Goal: Task Accomplishment & Management: Complete application form

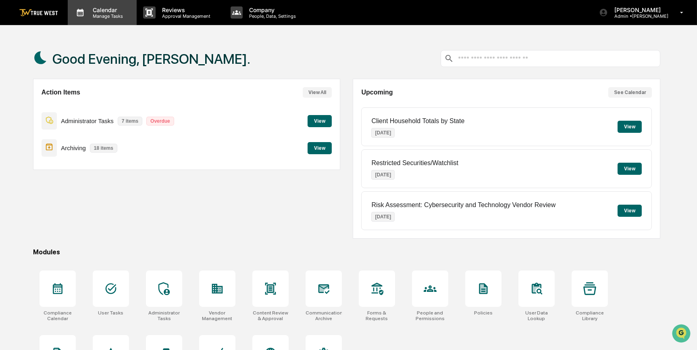
click at [102, 16] on p "Manage Tasks" at bounding box center [106, 16] width 41 height 6
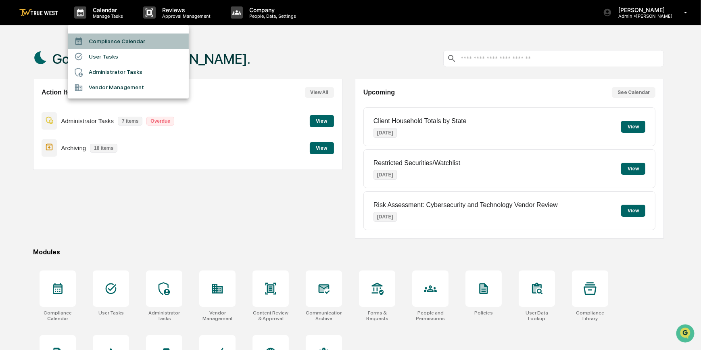
click at [106, 43] on li "Compliance Calendar" at bounding box center [128, 40] width 121 height 15
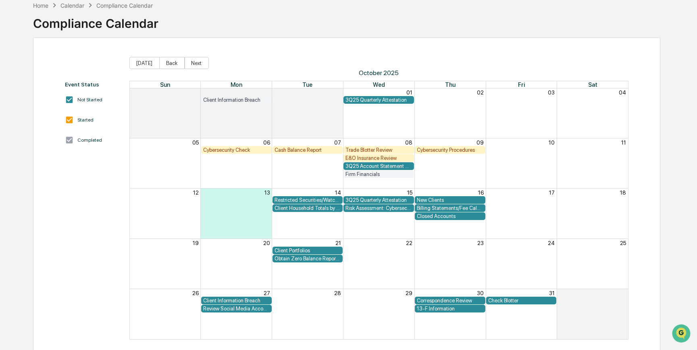
scroll to position [49, 0]
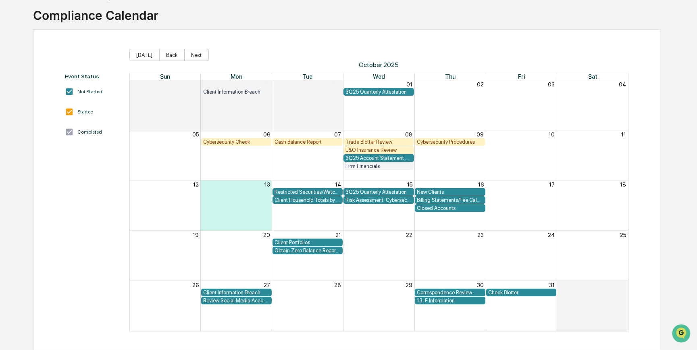
click at [469, 300] on div "13-F Information" at bounding box center [450, 300] width 67 height 6
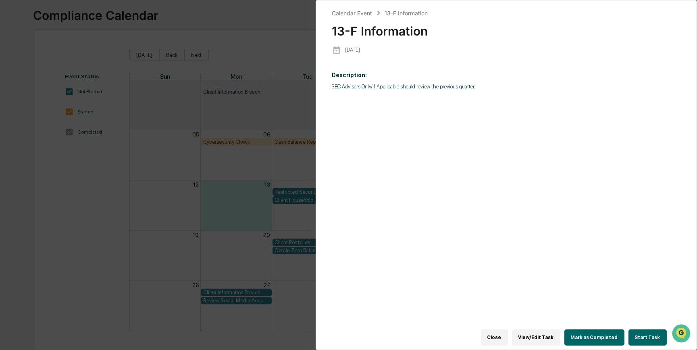
click at [634, 334] on button "Start Task" at bounding box center [648, 337] width 38 height 16
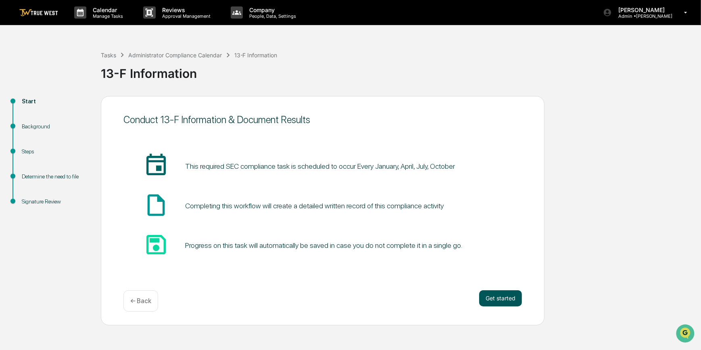
click at [504, 296] on button "Get started" at bounding box center [500, 298] width 43 height 16
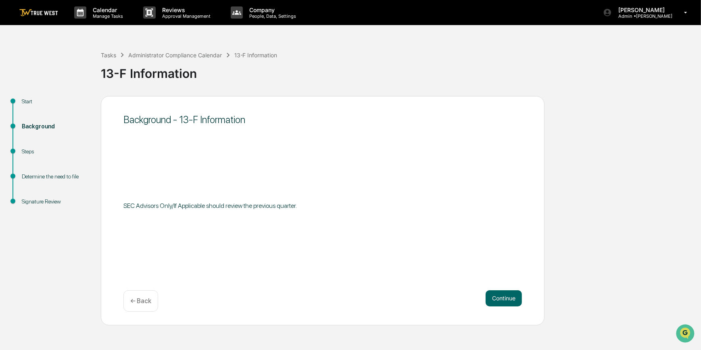
click at [504, 296] on button "Continue" at bounding box center [503, 298] width 36 height 16
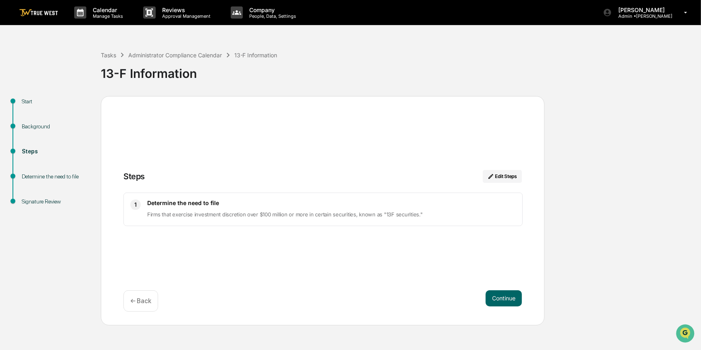
click at [504, 296] on button "Continue" at bounding box center [503, 298] width 36 height 16
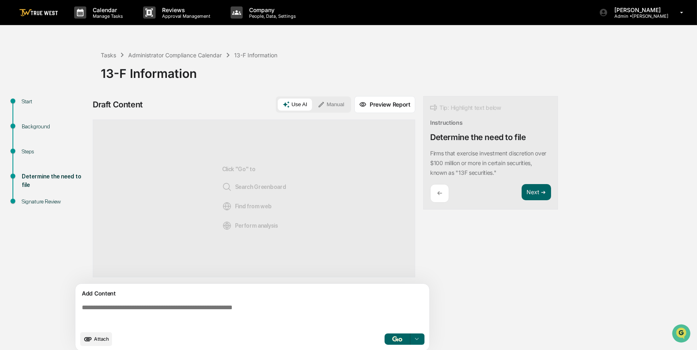
click at [346, 321] on textarea at bounding box center [254, 314] width 351 height 29
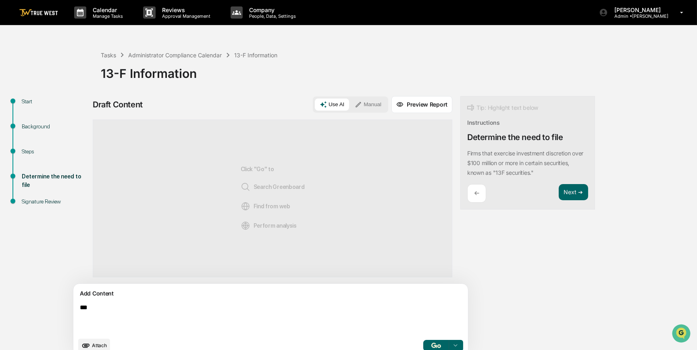
type textarea "***"
click at [350, 104] on button "Manual" at bounding box center [368, 104] width 36 height 12
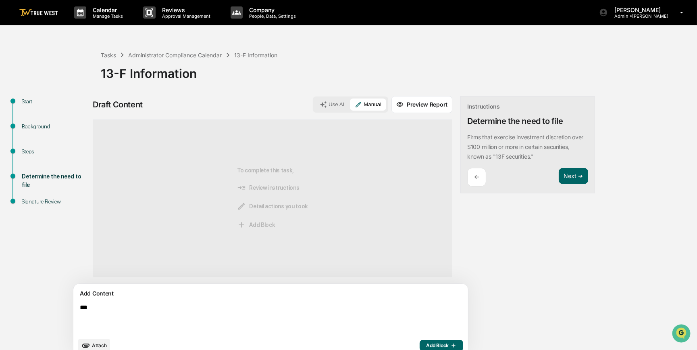
click at [426, 346] on span "Add Block" at bounding box center [441, 345] width 31 height 6
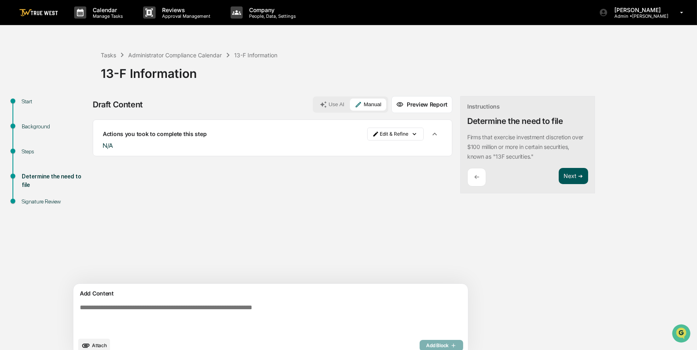
click at [559, 184] on button "Next ➔" at bounding box center [573, 176] width 29 height 17
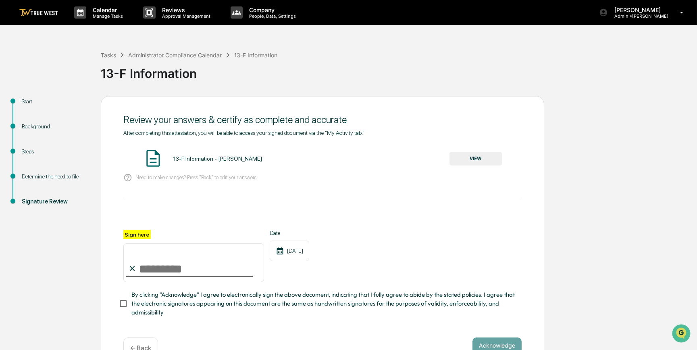
drag, startPoint x: 173, startPoint y: 270, endPoint x: 172, endPoint y: 275, distance: 5.0
click at [173, 270] on input "Sign here" at bounding box center [193, 262] width 141 height 39
type input "*********"
click at [461, 158] on button "VIEW" at bounding box center [476, 159] width 52 height 14
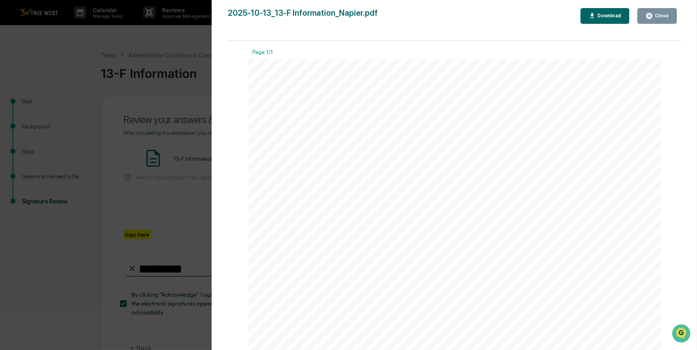
click at [188, 185] on div "Version History [DATE] 10:39 PM [PERSON_NAME] 2025-10-13_13-F Information_Napie…" at bounding box center [348, 175] width 697 height 350
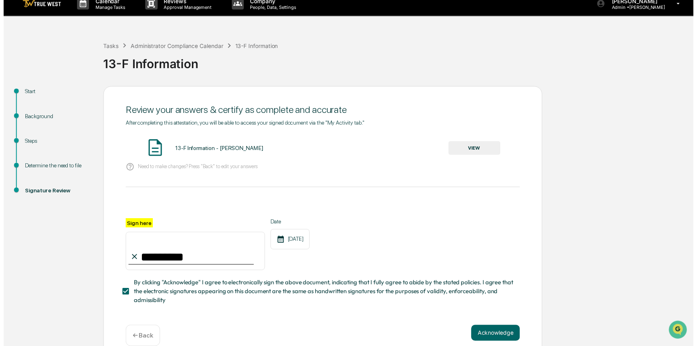
scroll to position [25, 0]
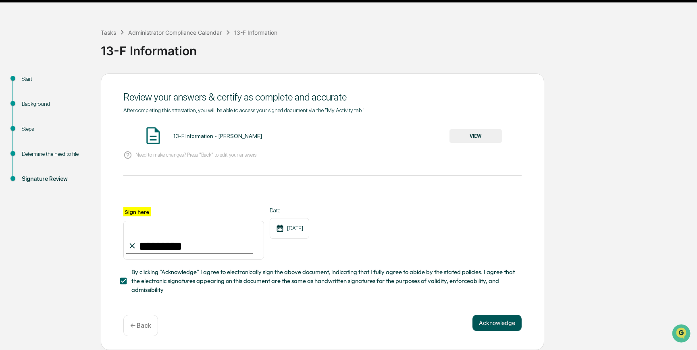
click at [491, 323] on button "Acknowledge" at bounding box center [497, 322] width 49 height 16
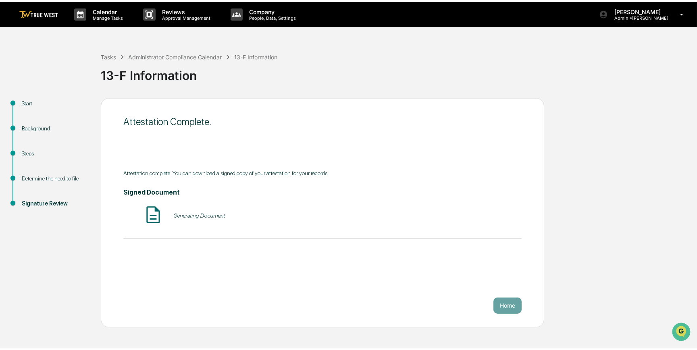
scroll to position [0, 0]
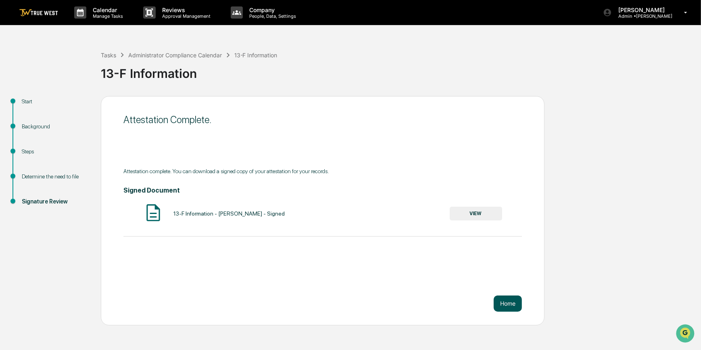
click at [507, 302] on button "Home" at bounding box center [507, 303] width 28 height 16
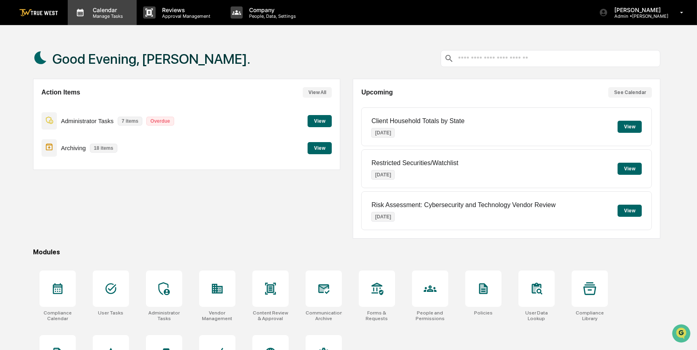
click at [108, 12] on p "Calendar" at bounding box center [106, 9] width 41 height 7
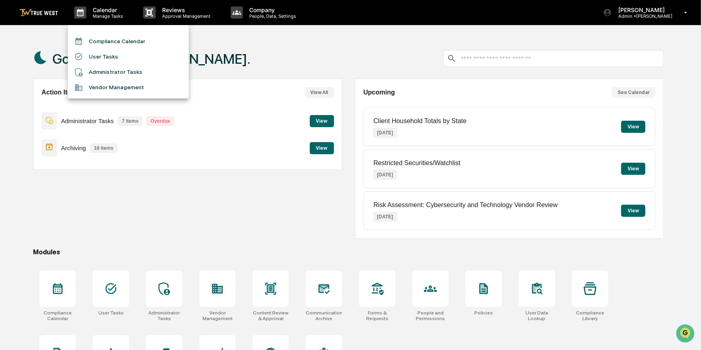
click at [122, 37] on li "Compliance Calendar" at bounding box center [128, 40] width 121 height 15
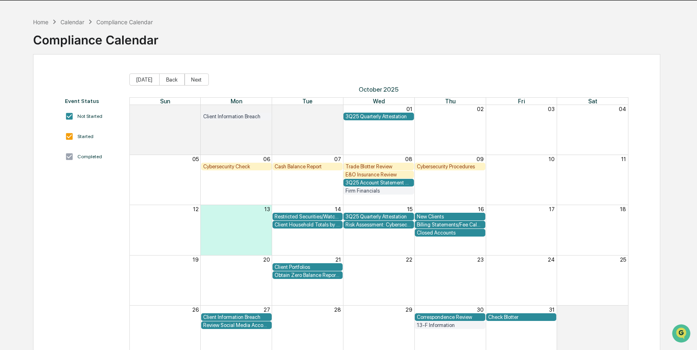
scroll to position [49, 0]
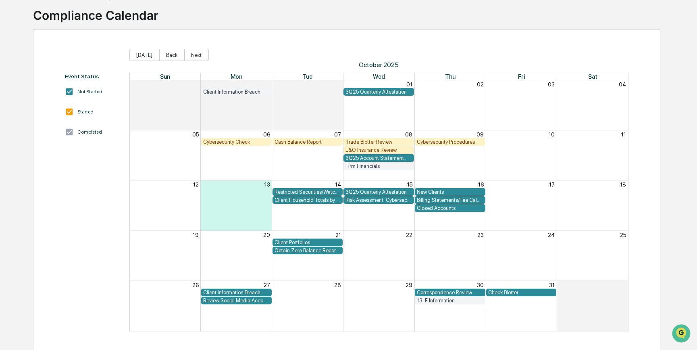
click at [516, 290] on div "Check Blotter" at bounding box center [521, 292] width 67 height 6
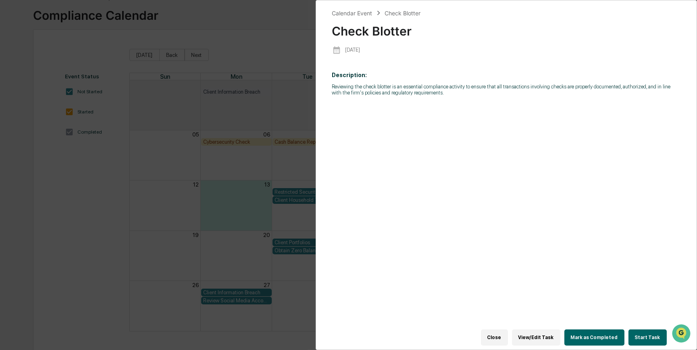
click at [548, 333] on button "View/Edit Task" at bounding box center [536, 337] width 48 height 16
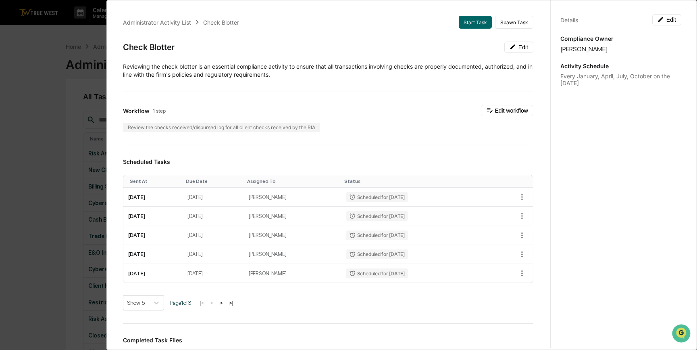
click at [41, 253] on div "Administrator Activity List Check Blotter Start Task Spawn Task Check Blotter E…" at bounding box center [348, 175] width 697 height 350
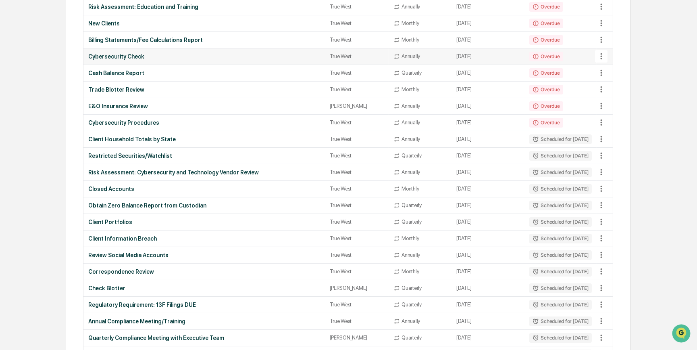
scroll to position [220, 0]
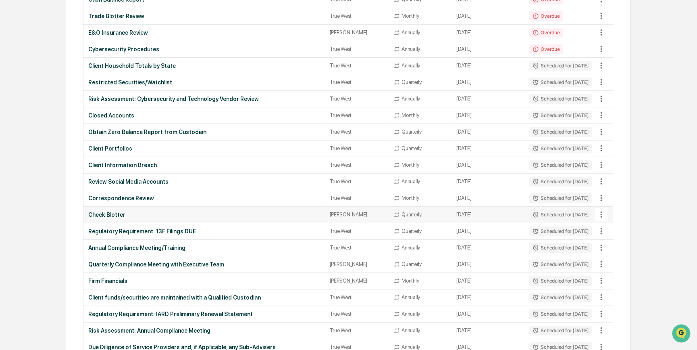
click at [143, 211] on div "Check Blotter" at bounding box center [203, 214] width 231 height 6
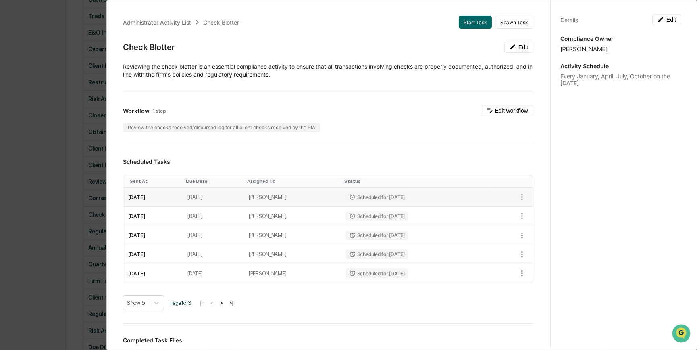
click at [158, 196] on td "[DATE]" at bounding box center [152, 196] width 59 height 19
click at [38, 185] on div "Administrator Activity List Check Blotter Start Task Spawn Task Check Blotter E…" at bounding box center [348, 175] width 697 height 350
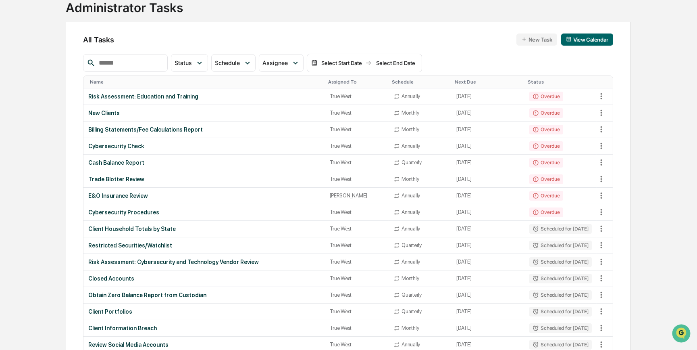
scroll to position [0, 0]
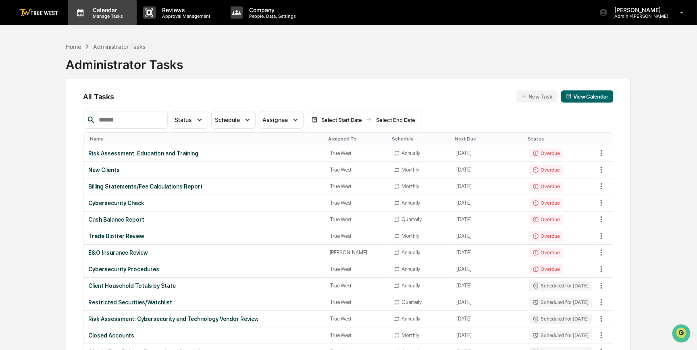
click at [90, 9] on p "Calendar" at bounding box center [106, 9] width 41 height 7
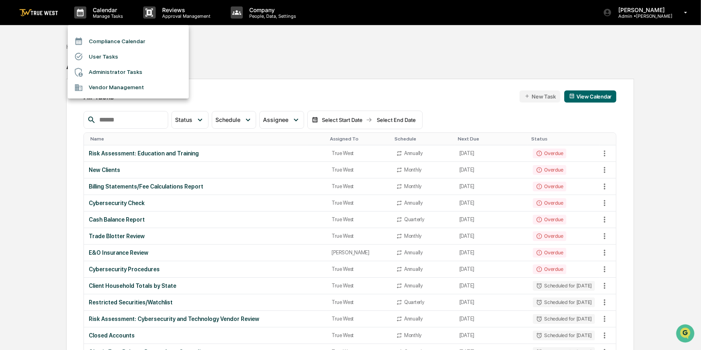
click at [92, 40] on li "Compliance Calendar" at bounding box center [128, 40] width 121 height 15
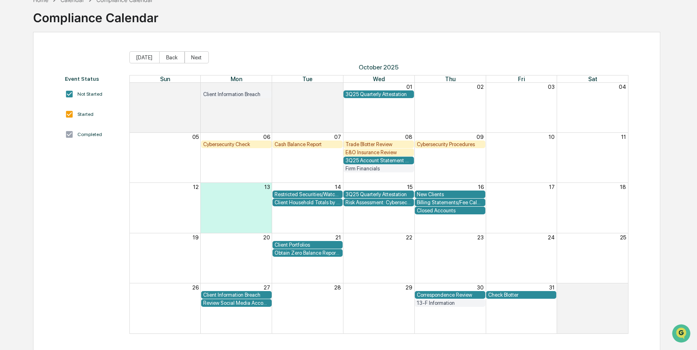
scroll to position [49, 0]
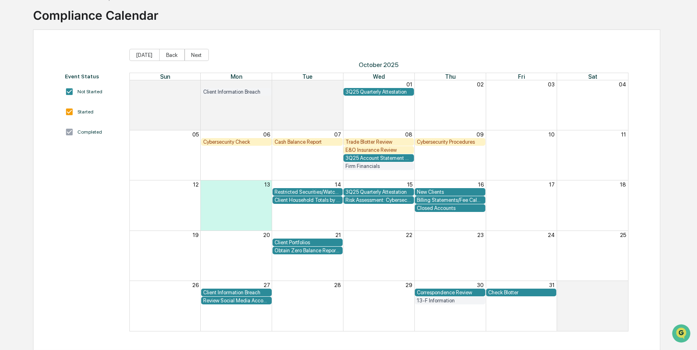
click at [501, 290] on div "Check Blotter" at bounding box center [521, 292] width 67 height 6
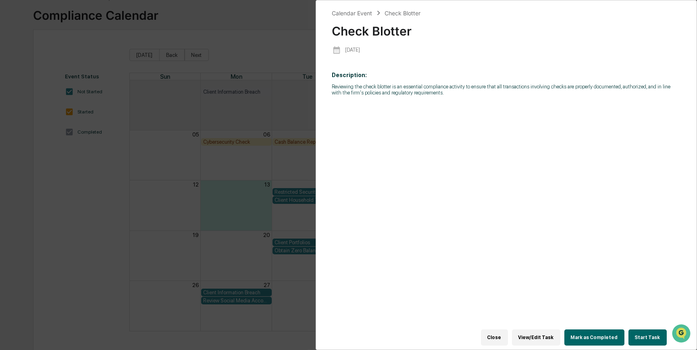
click at [641, 336] on button "Start Task" at bounding box center [648, 337] width 38 height 16
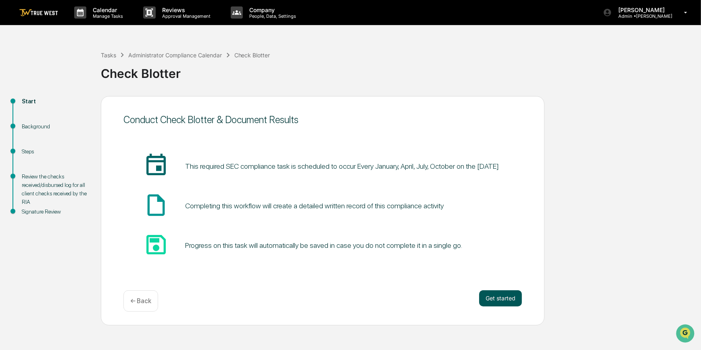
click at [513, 301] on button "Get started" at bounding box center [500, 298] width 43 height 16
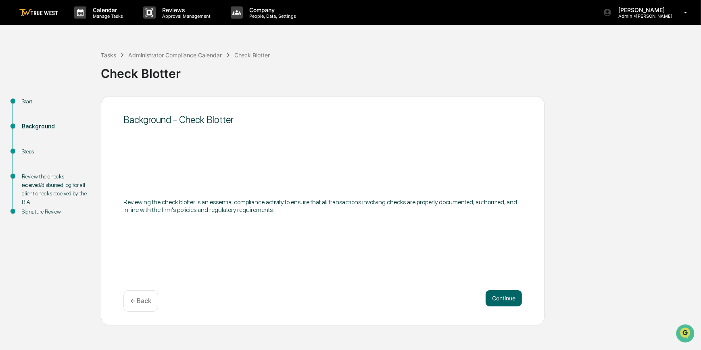
click at [513, 301] on button "Continue" at bounding box center [503, 298] width 36 height 16
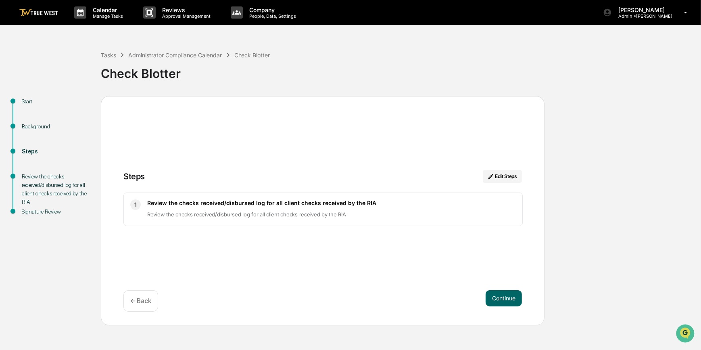
click at [513, 301] on button "Continue" at bounding box center [503, 298] width 36 height 16
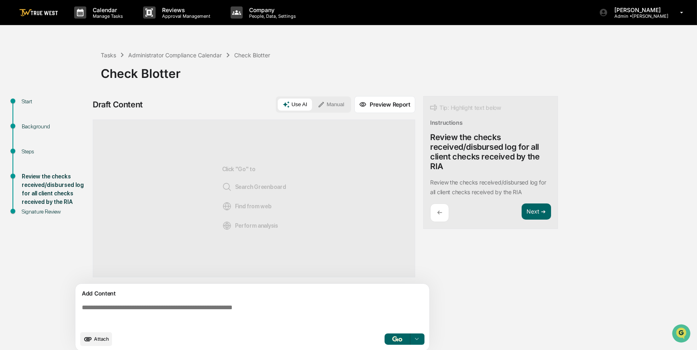
click at [290, 308] on textarea at bounding box center [254, 314] width 351 height 29
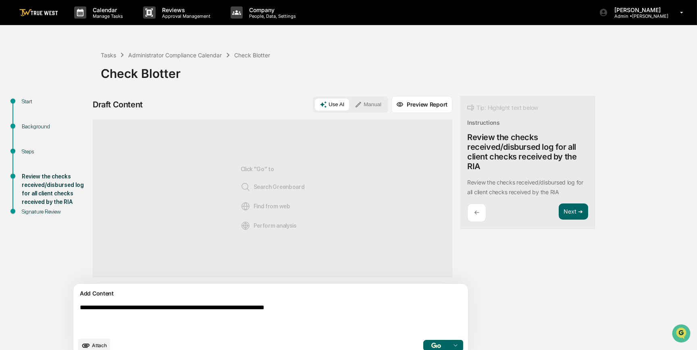
type textarea "**********"
click at [350, 104] on button "Manual" at bounding box center [368, 104] width 36 height 12
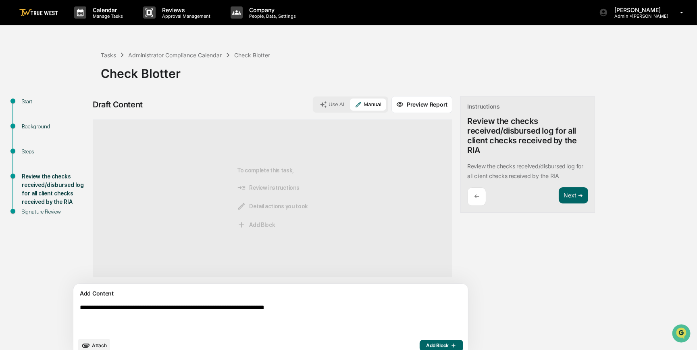
click at [426, 345] on span "Add Block" at bounding box center [441, 345] width 31 height 6
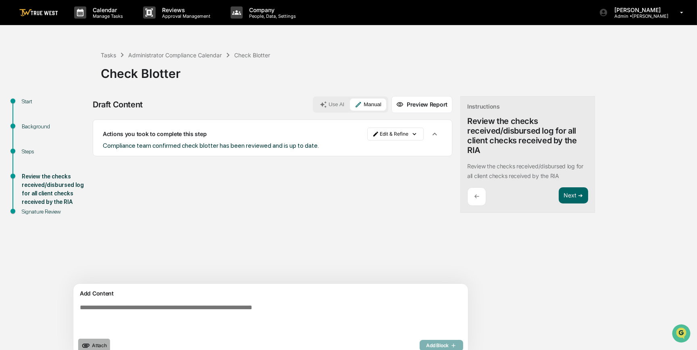
click at [98, 342] on button "Attach" at bounding box center [94, 345] width 32 height 14
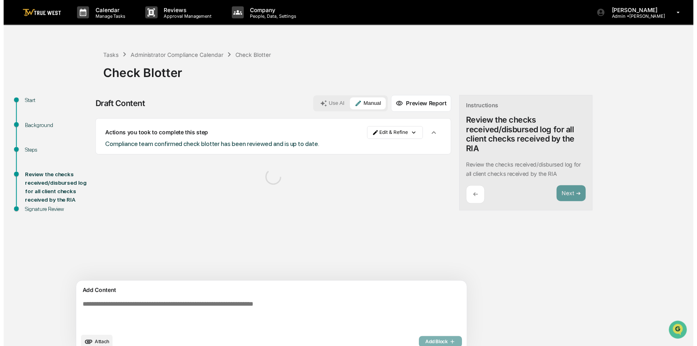
scroll to position [12, 0]
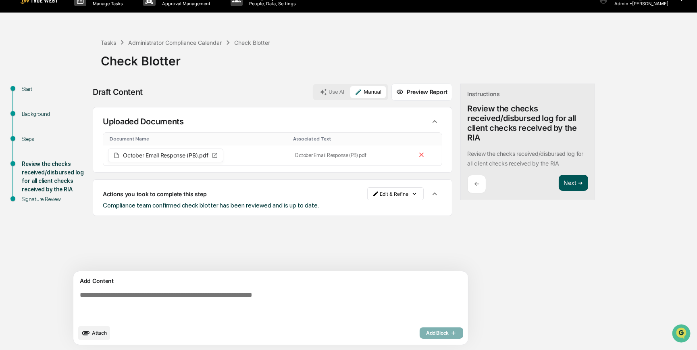
click at [559, 181] on button "Next ➔" at bounding box center [573, 183] width 29 height 17
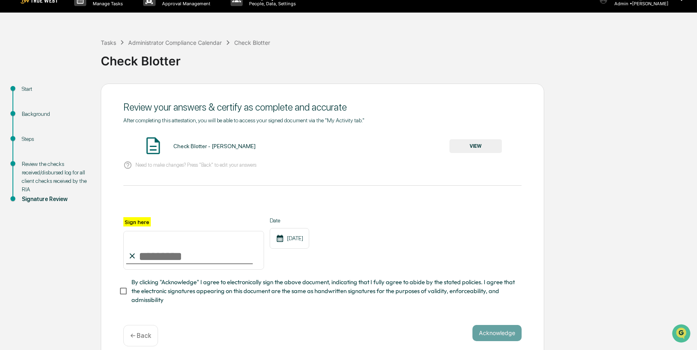
click at [161, 252] on input "Sign here" at bounding box center [193, 250] width 141 height 39
type input "*********"
click at [464, 142] on button "VIEW" at bounding box center [476, 146] width 52 height 14
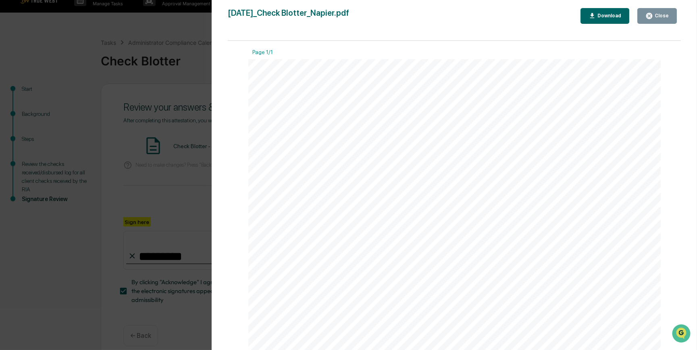
click at [200, 169] on div "Version History [DATE] 10:43 PM [PERSON_NAME] [DATE]_Check Blotter_Napier.pdf C…" at bounding box center [348, 175] width 697 height 350
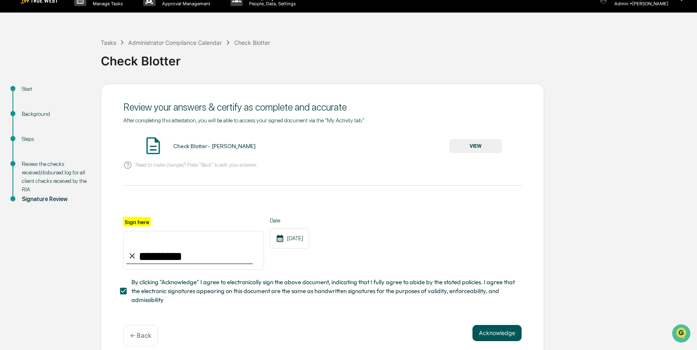
click at [478, 331] on button "Acknowledge" at bounding box center [497, 333] width 49 height 16
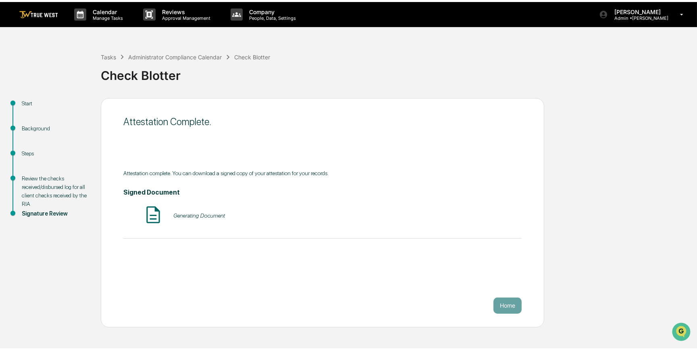
scroll to position [0, 0]
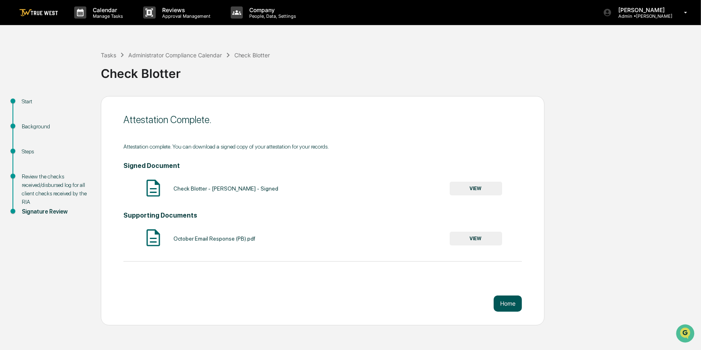
click at [500, 303] on button "Home" at bounding box center [507, 303] width 28 height 16
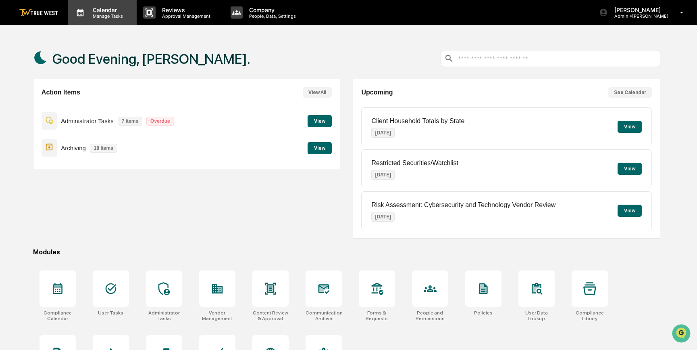
click at [97, 9] on p "Calendar" at bounding box center [106, 9] width 41 height 7
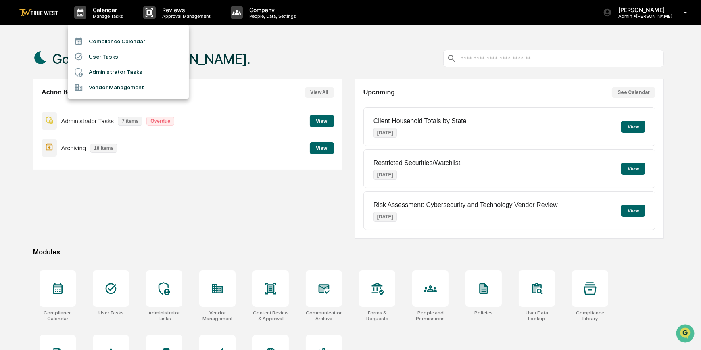
click at [100, 37] on li "Compliance Calendar" at bounding box center [128, 40] width 121 height 15
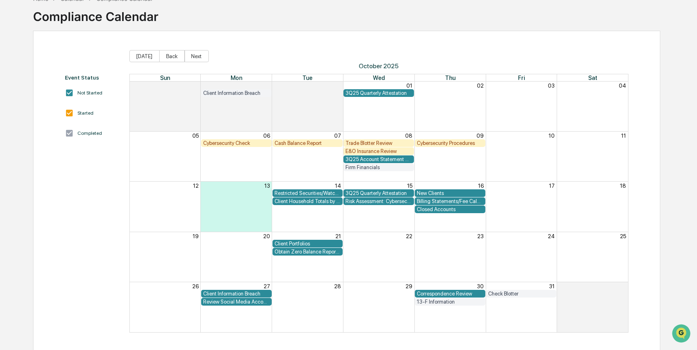
scroll to position [49, 0]
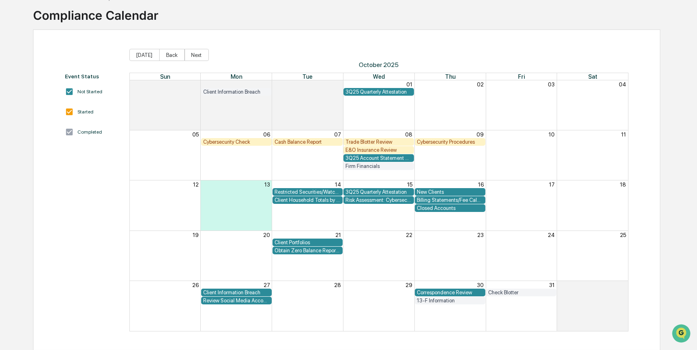
click at [247, 292] on div "Client Information Breach" at bounding box center [236, 292] width 67 height 6
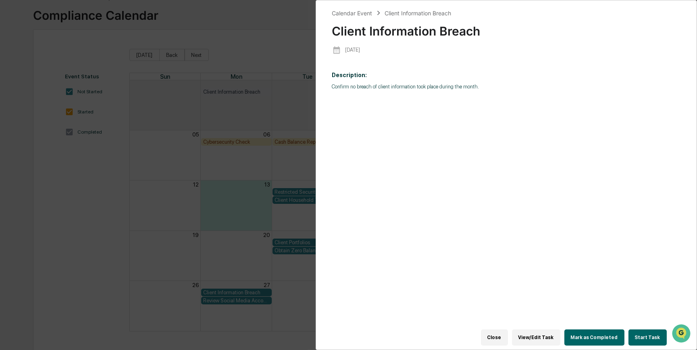
click at [650, 335] on button "Start Task" at bounding box center [648, 337] width 38 height 16
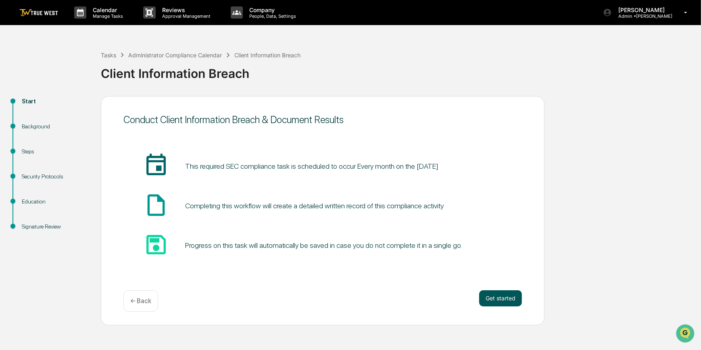
click at [501, 300] on button "Get started" at bounding box center [500, 298] width 43 height 16
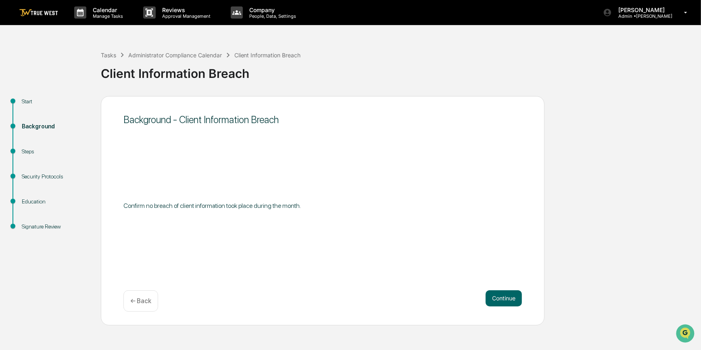
click at [501, 300] on button "Continue" at bounding box center [503, 298] width 36 height 16
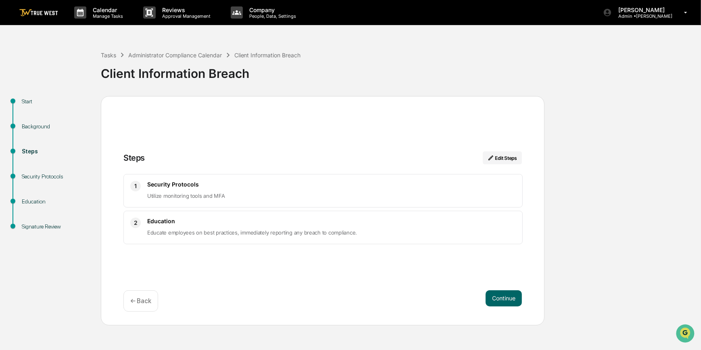
click at [501, 300] on button "Continue" at bounding box center [503, 298] width 36 height 16
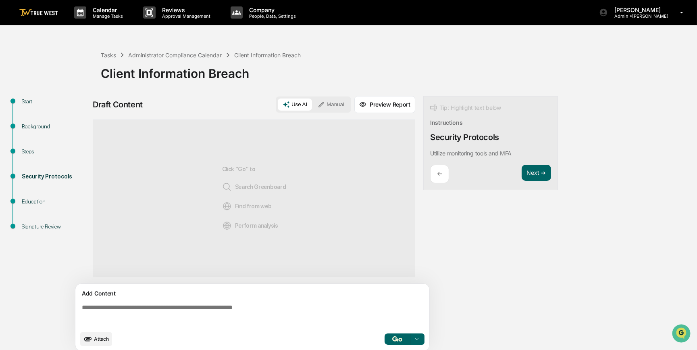
click at [348, 312] on textarea at bounding box center [254, 314] width 351 height 29
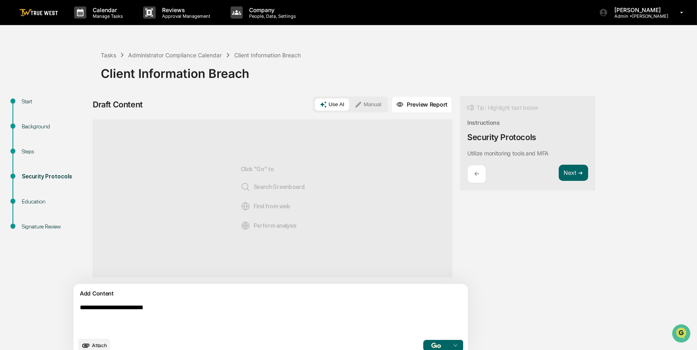
type textarea "**********"
drag, startPoint x: 152, startPoint y: 307, endPoint x: 60, endPoint y: 304, distance: 92.0
click at [60, 304] on div "**********" at bounding box center [348, 229] width 689 height 266
type textarea "**********"
click at [350, 106] on button "Manual" at bounding box center [368, 104] width 36 height 12
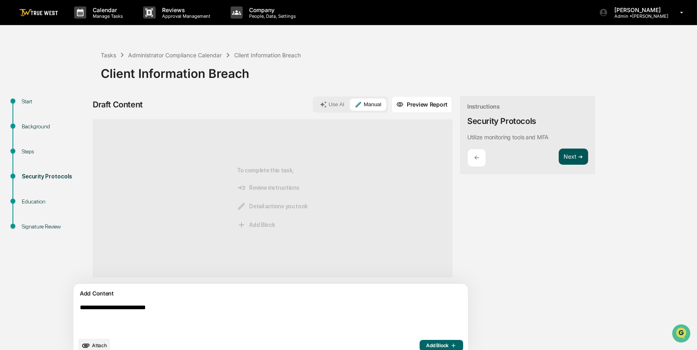
click at [559, 154] on button "Next ➔" at bounding box center [573, 156] width 29 height 17
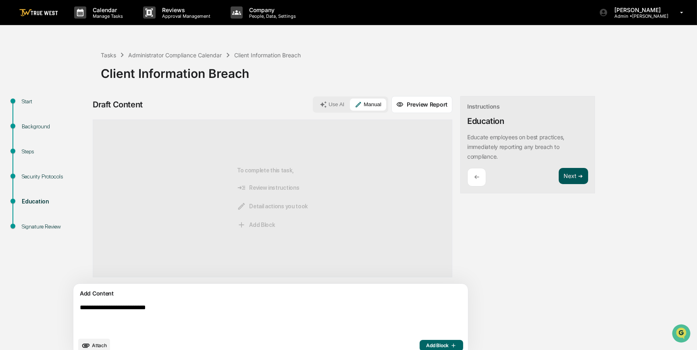
click at [559, 174] on button "Next ➔" at bounding box center [573, 176] width 29 height 17
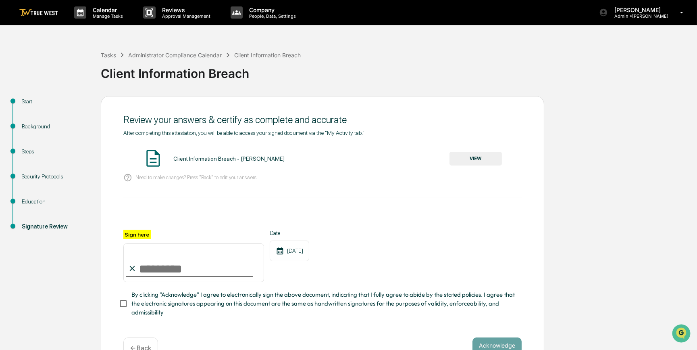
click at [39, 178] on div "Security Protocols" at bounding box center [55, 176] width 66 height 8
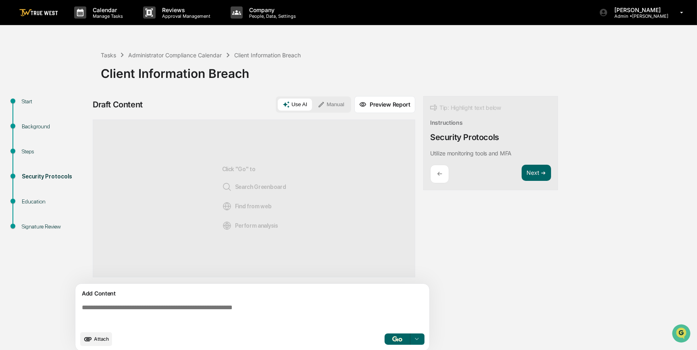
click at [33, 200] on div "Education" at bounding box center [55, 201] width 66 height 8
click at [34, 201] on div "Education" at bounding box center [55, 201] width 66 height 8
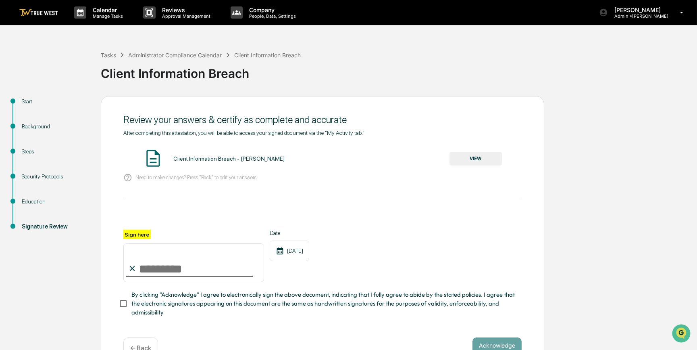
click at [26, 201] on div "Education" at bounding box center [55, 201] width 66 height 8
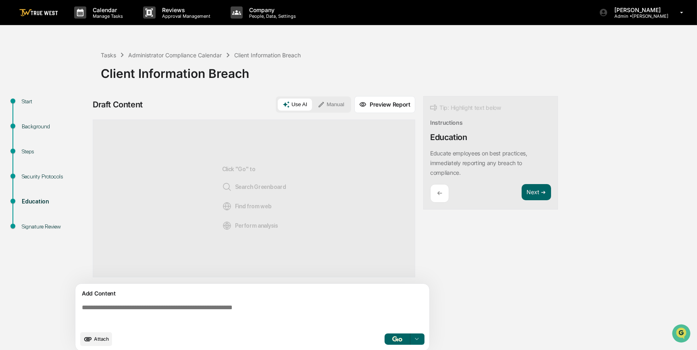
click at [31, 177] on div "Security Protocols" at bounding box center [55, 176] width 66 height 8
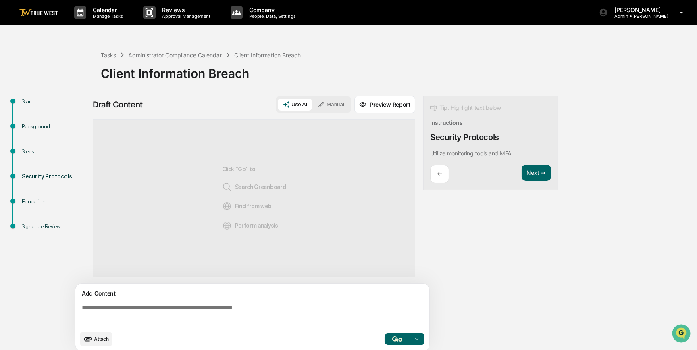
scroll to position [6, 0]
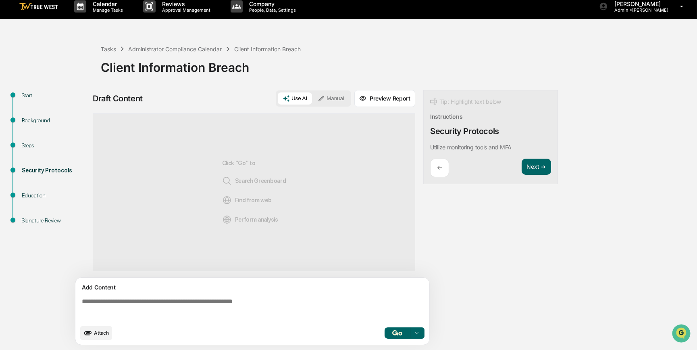
click at [194, 299] on textarea at bounding box center [254, 308] width 351 height 29
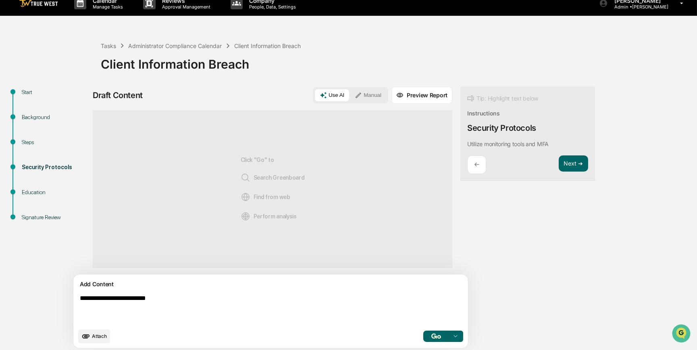
scroll to position [12, 0]
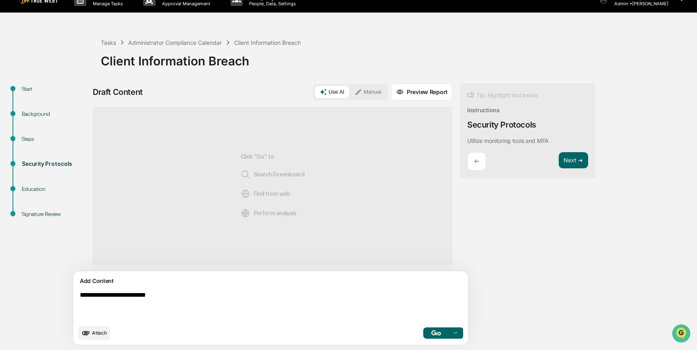
type textarea "**********"
click at [350, 95] on button "Manual" at bounding box center [368, 92] width 36 height 12
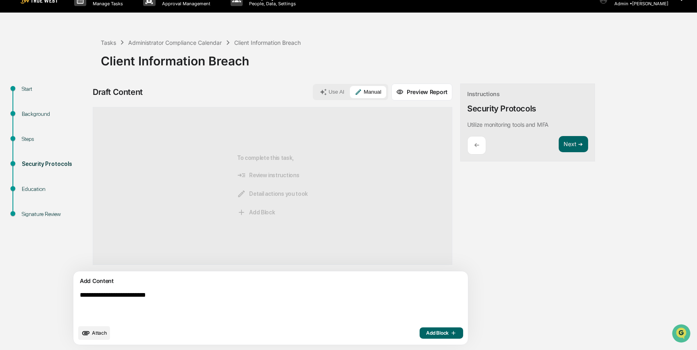
click at [426, 332] on span "Add Block" at bounding box center [441, 332] width 31 height 6
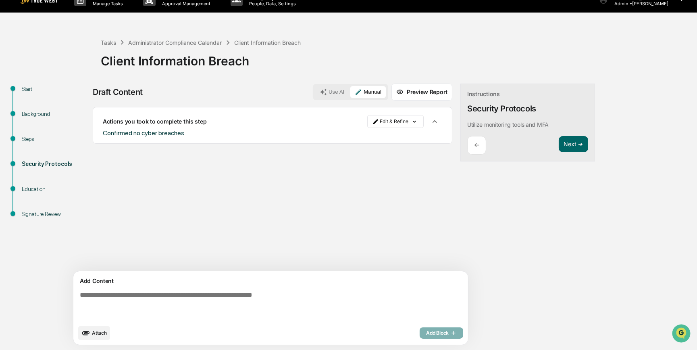
click at [90, 330] on icon "upload document" at bounding box center [85, 332] width 9 height 9
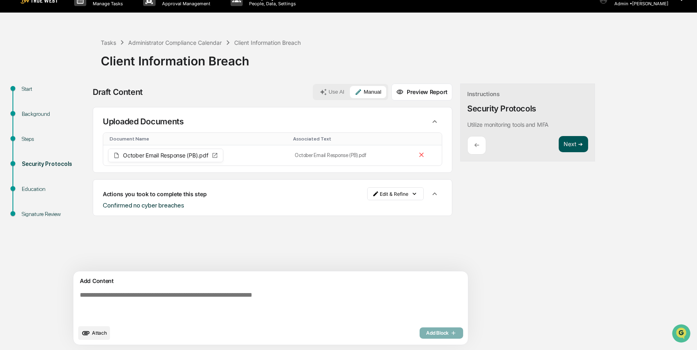
click at [559, 144] on button "Next ➔" at bounding box center [573, 144] width 29 height 17
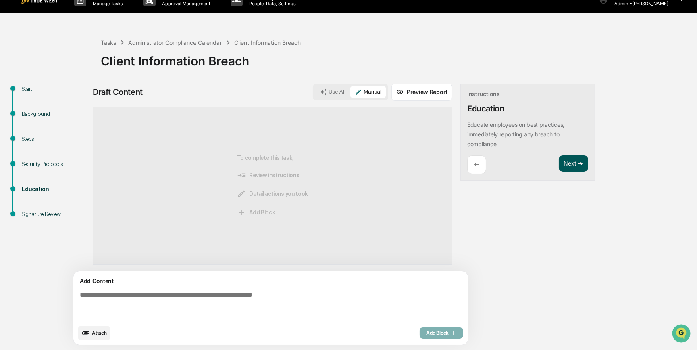
click at [559, 167] on button "Next ➔" at bounding box center [573, 163] width 29 height 17
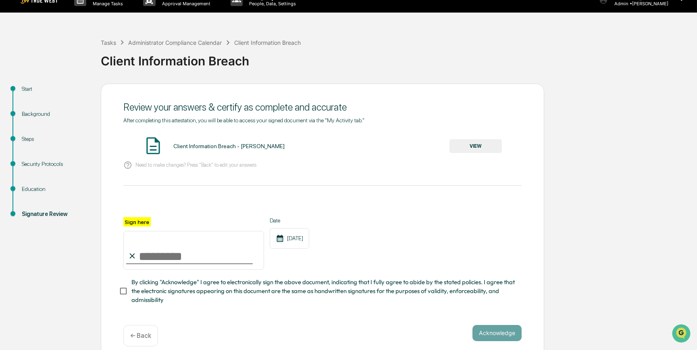
click at [167, 261] on input "Sign here" at bounding box center [193, 250] width 141 height 39
type input "*********"
click at [470, 147] on button "VIEW" at bounding box center [476, 146] width 52 height 14
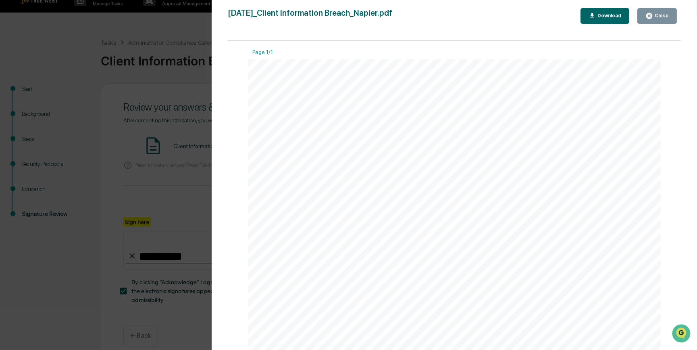
click at [171, 187] on div "Version History 10/13/2025, 10:49 PM Carliss Marshall 2025-10-13_Client Informa…" at bounding box center [348, 175] width 697 height 350
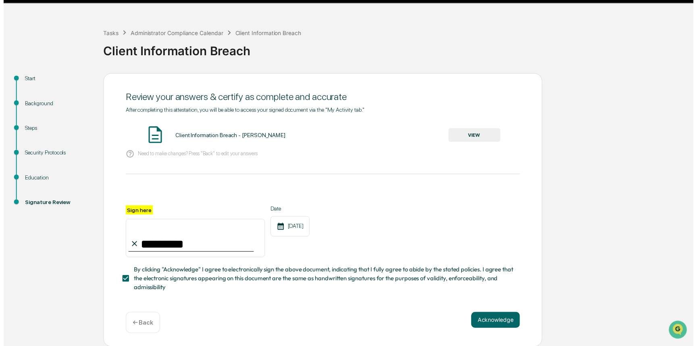
scroll to position [25, 0]
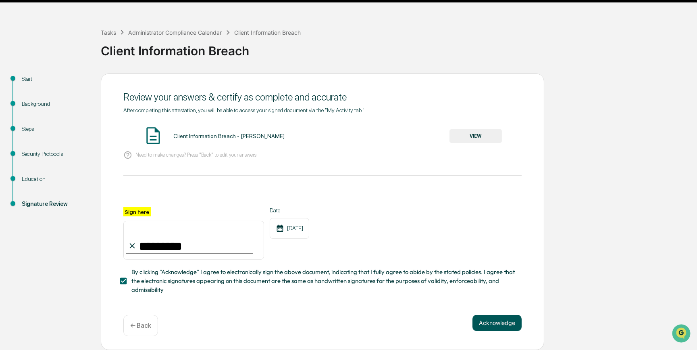
click at [487, 325] on button "Acknowledge" at bounding box center [497, 322] width 49 height 16
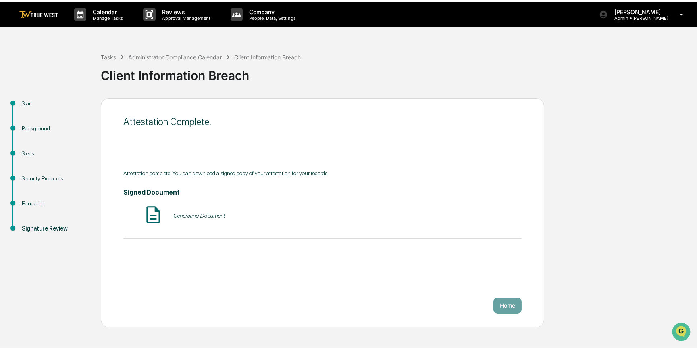
scroll to position [0, 0]
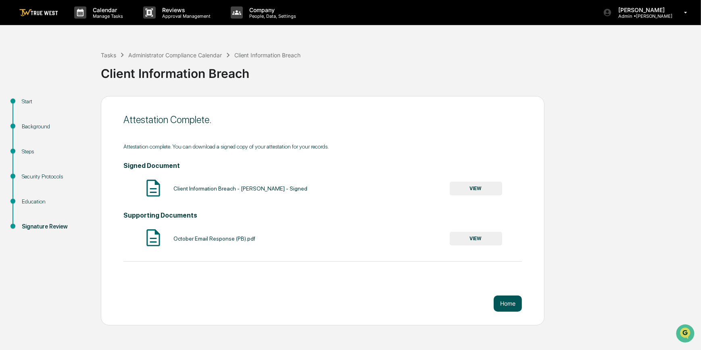
click at [506, 303] on button "Home" at bounding box center [507, 303] width 28 height 16
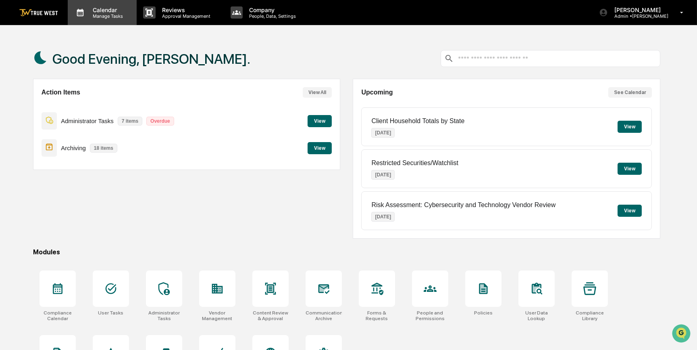
click at [101, 15] on p "Manage Tasks" at bounding box center [106, 16] width 41 height 6
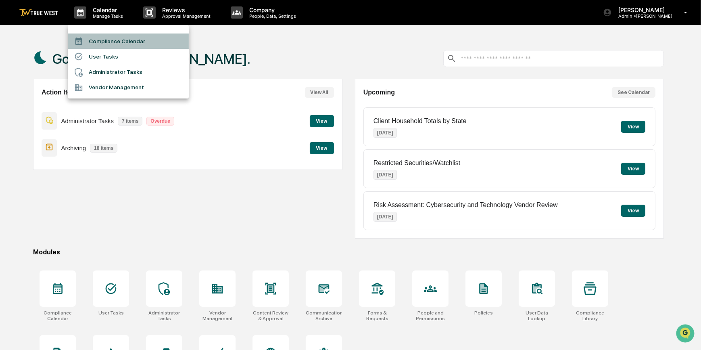
click at [109, 43] on li "Compliance Calendar" at bounding box center [128, 40] width 121 height 15
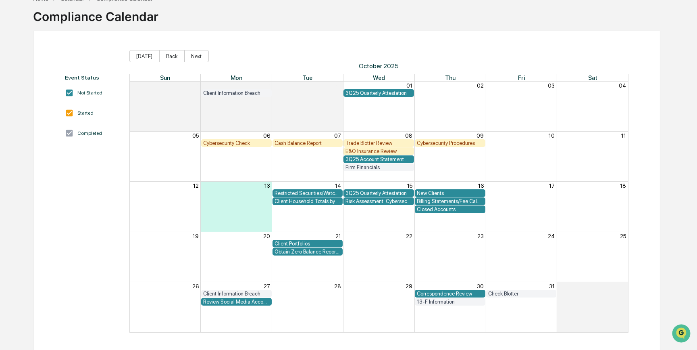
scroll to position [49, 0]
